Goal: Task Accomplishment & Management: Use online tool/utility

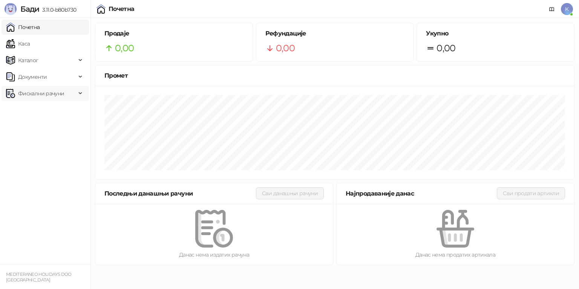
click at [60, 93] on span "Фискални рачуни" at bounding box center [41, 93] width 46 height 15
click at [54, 109] on link "Издати рачуни" at bounding box center [34, 110] width 51 height 15
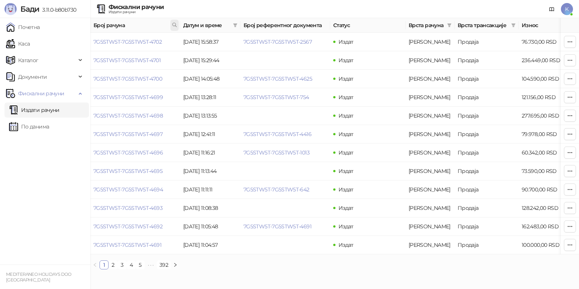
click at [176, 25] on icon at bounding box center [174, 24] width 5 height 5
type input "**********"
click at [167, 58] on button "У реду" at bounding box center [163, 58] width 23 height 9
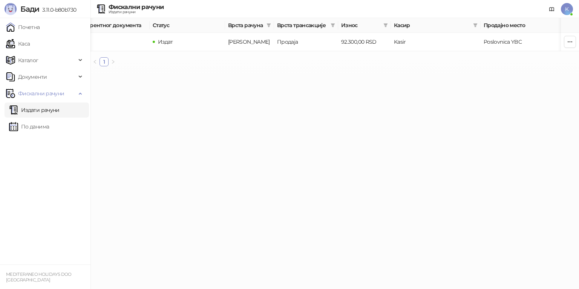
scroll to position [0, 190]
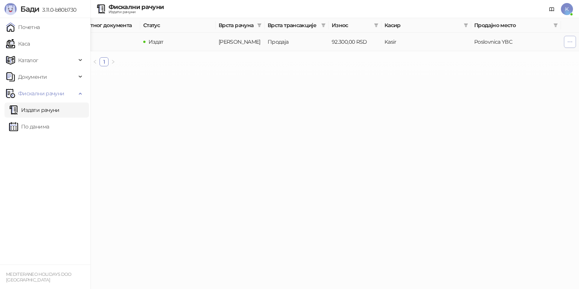
click at [570, 41] on icon "button" at bounding box center [570, 42] width 6 height 6
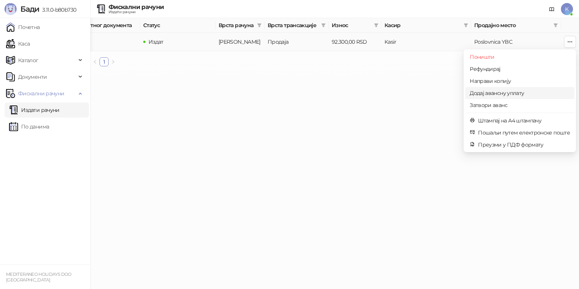
click at [503, 91] on span "Додај авансну уплату" at bounding box center [520, 93] width 100 height 8
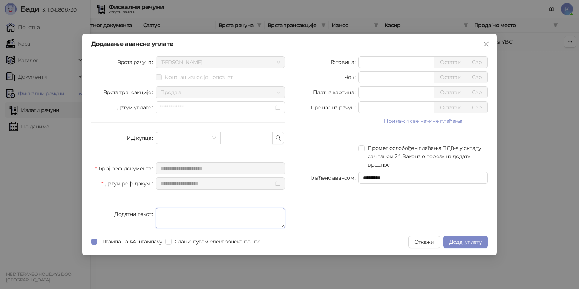
click at [187, 210] on textarea "Додатни текст" at bounding box center [220, 218] width 129 height 20
type textarea "*********"
click at [392, 96] on input "*" at bounding box center [396, 92] width 75 height 11
type input "******"
click at [463, 241] on span "Додај уплату" at bounding box center [465, 242] width 32 height 7
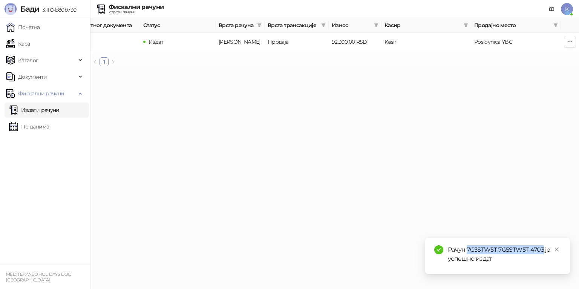
drag, startPoint x: 468, startPoint y: 251, endPoint x: 543, endPoint y: 247, distance: 75.9
click at [543, 247] on div "Рачун 7G5STW5T-7G5STW5T-4703 је успешно издат" at bounding box center [504, 254] width 113 height 18
copy div "7G5STW5T-7G5STW5T-4703"
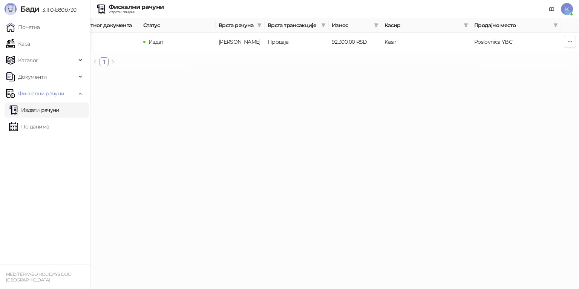
click at [50, 109] on link "Издати рачуни" at bounding box center [34, 110] width 51 height 15
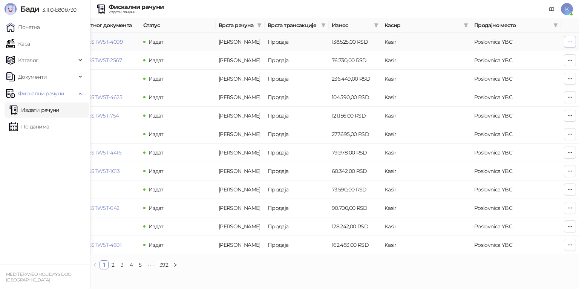
click at [570, 43] on icon "button" at bounding box center [570, 42] width 6 height 6
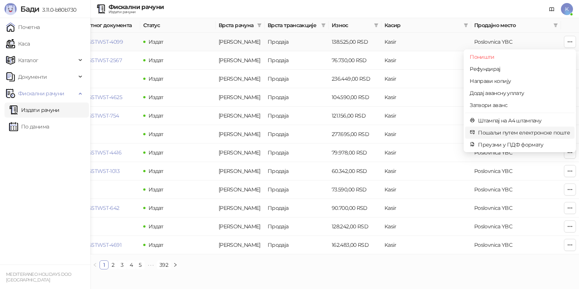
click at [500, 130] on span "Пошаљи путем електронске поште" at bounding box center [524, 133] width 92 height 8
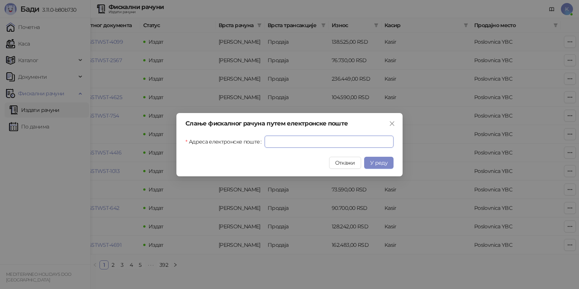
click at [274, 140] on input "Адреса електронске поште" at bounding box center [329, 142] width 129 height 12
paste input "**********"
type input "**********"
click at [380, 162] on span "У реду" at bounding box center [378, 163] width 17 height 7
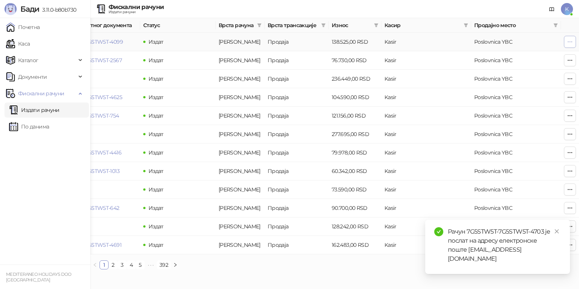
click at [571, 42] on icon "button" at bounding box center [570, 42] width 6 height 6
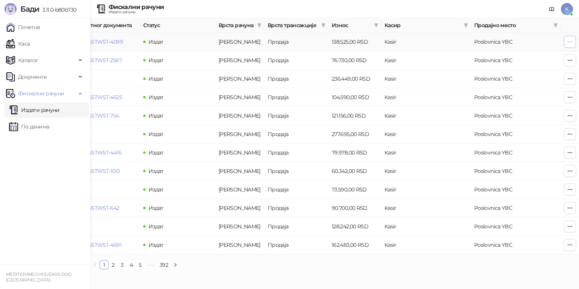
click at [569, 42] on icon "button" at bounding box center [570, 42] width 6 height 6
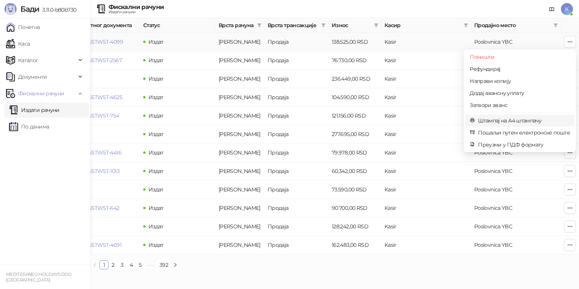
click at [518, 123] on span "Штампај на А4 штампачу" at bounding box center [524, 121] width 92 height 8
